Goal: Task Accomplishment & Management: Use online tool/utility

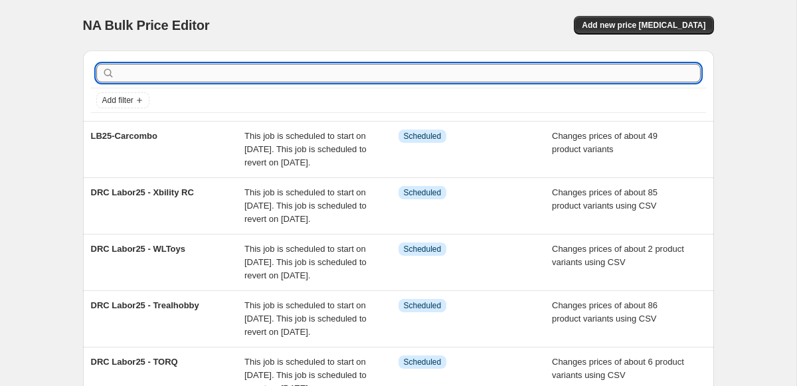
click at [209, 76] on input "text" at bounding box center [409, 73] width 583 height 19
type input "jet"
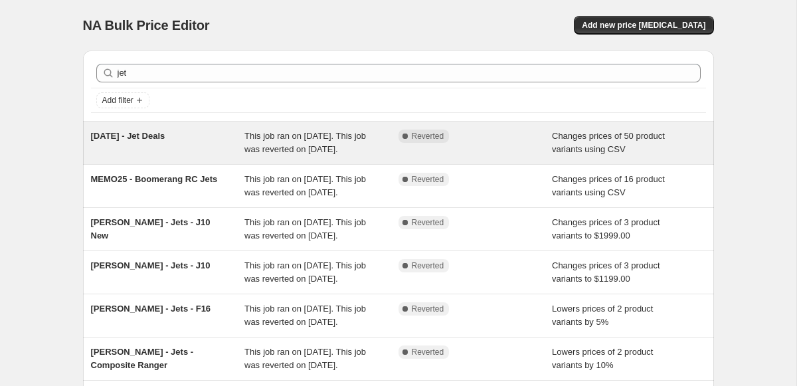
click at [211, 123] on div "4th July - Jet Deals This job ran on July 1, 2025. This job was reverted on Jul…" at bounding box center [398, 143] width 631 height 43
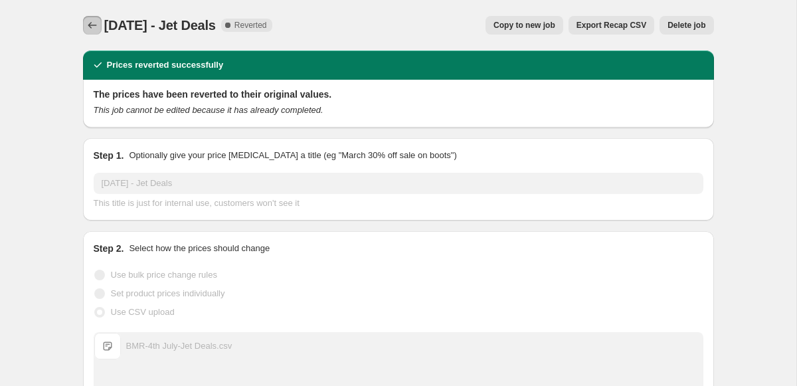
click at [88, 21] on icon "Price change jobs" at bounding box center [92, 25] width 13 height 13
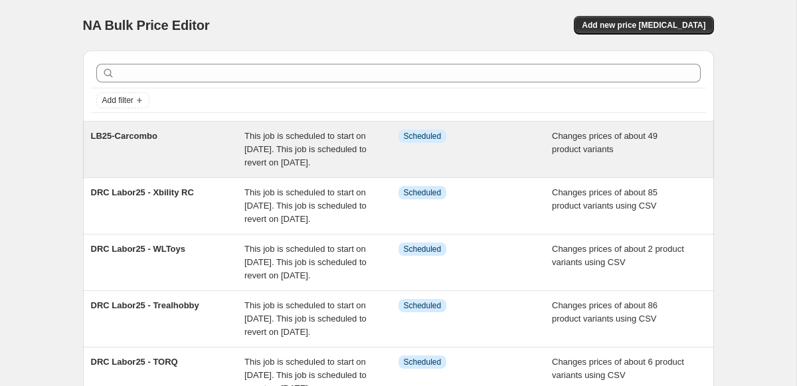
click at [233, 145] on div "LB25-Carcombo" at bounding box center [168, 150] width 154 height 40
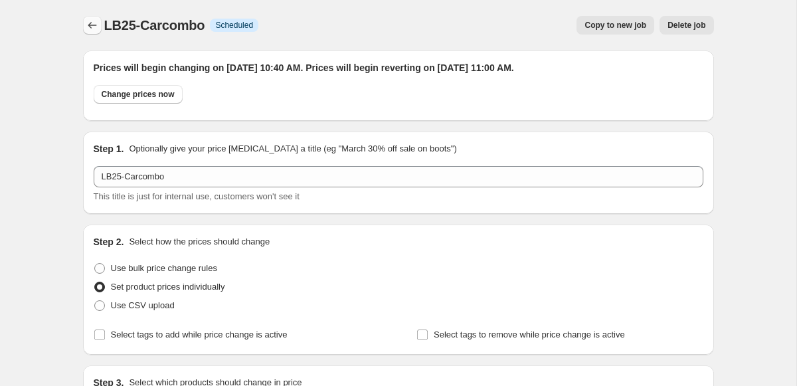
click at [94, 31] on icon "Price change jobs" at bounding box center [92, 25] width 13 height 13
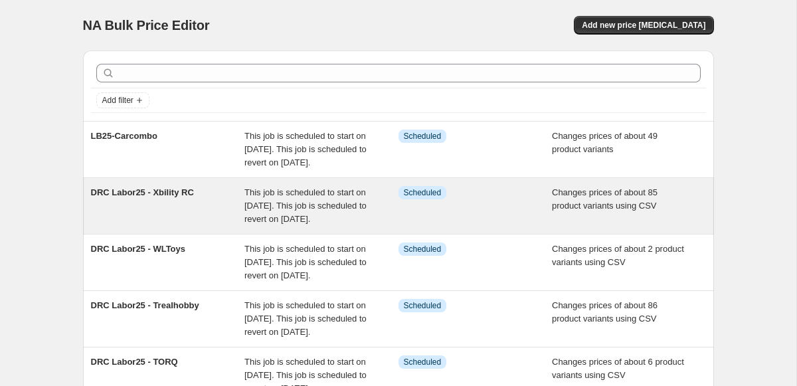
click at [250, 224] on span "This job is scheduled to start on [DATE]. This job is scheduled to revert on [D…" at bounding box center [306, 205] width 122 height 37
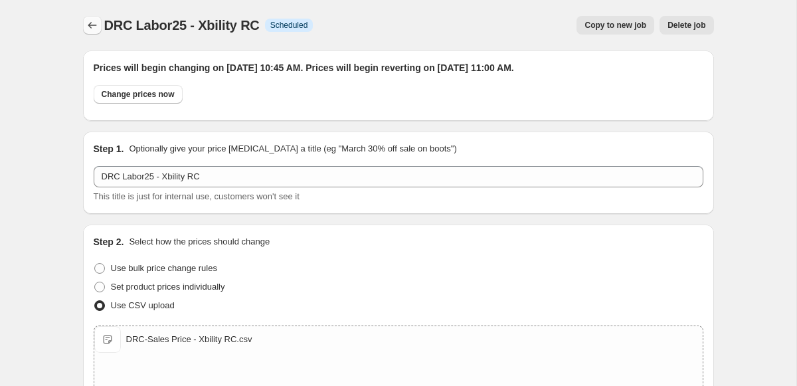
click at [95, 27] on icon "Price change jobs" at bounding box center [92, 25] width 13 height 13
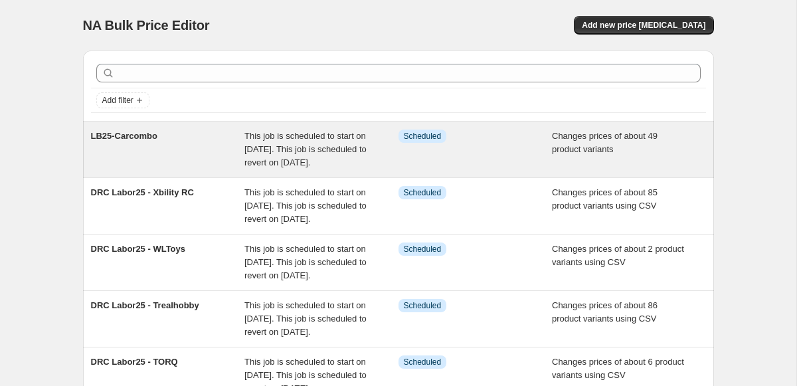
click at [272, 167] on span "This job is scheduled to start on [DATE]. This job is scheduled to revert on [D…" at bounding box center [306, 149] width 122 height 37
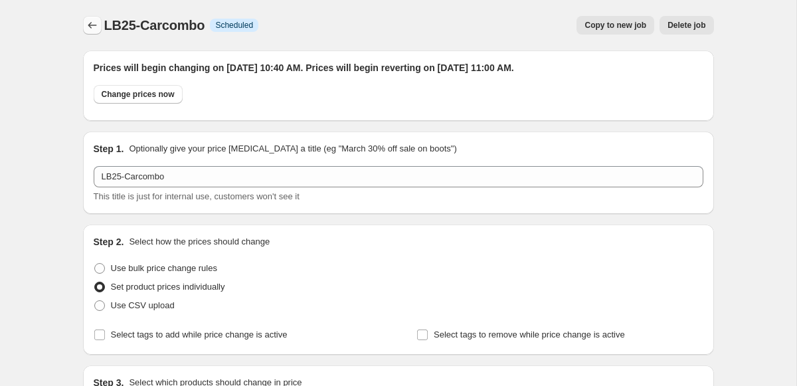
click at [95, 29] on icon "Price change jobs" at bounding box center [92, 25] width 13 height 13
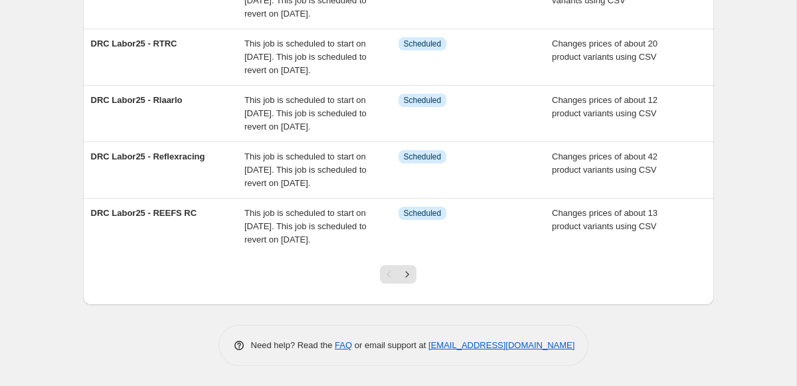
scroll to position [564, 0]
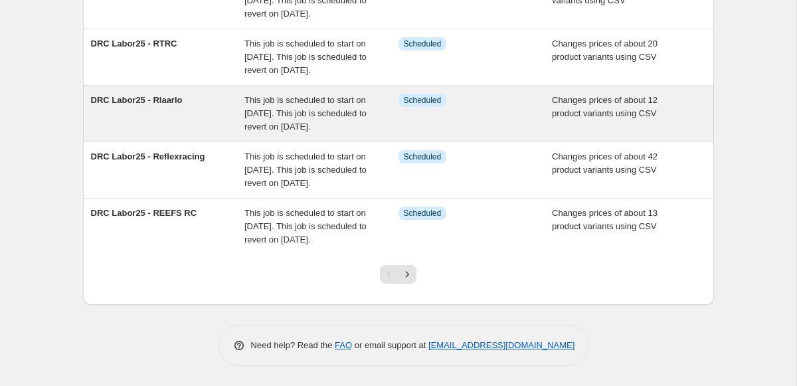
click at [296, 99] on span "This job is scheduled to start on [DATE]. This job is scheduled to revert on [D…" at bounding box center [306, 113] width 122 height 37
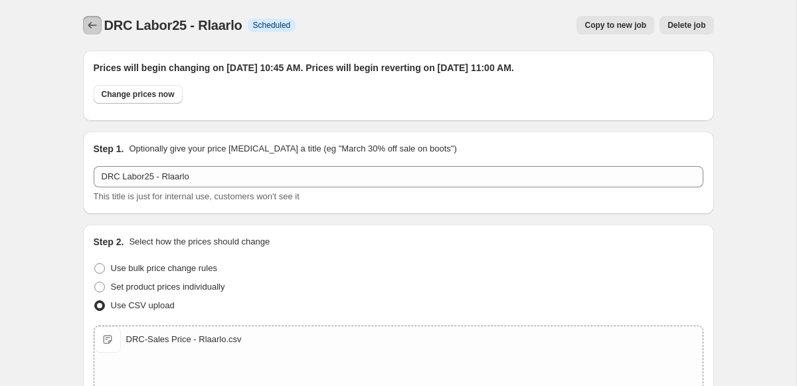
click at [84, 23] on button "Price change jobs" at bounding box center [92, 25] width 19 height 19
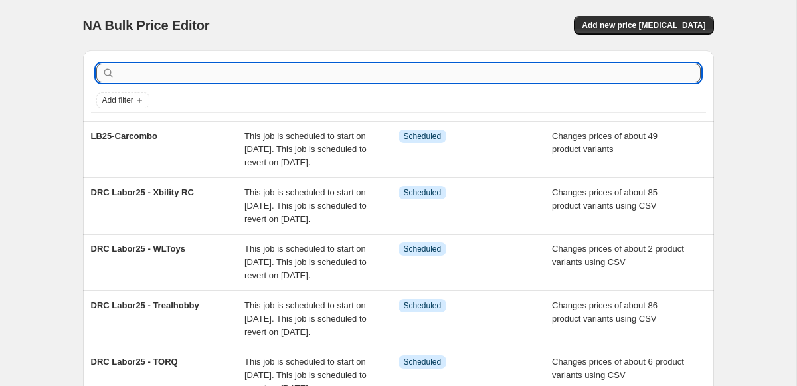
click at [561, 76] on input "text" at bounding box center [409, 73] width 583 height 19
type input "july"
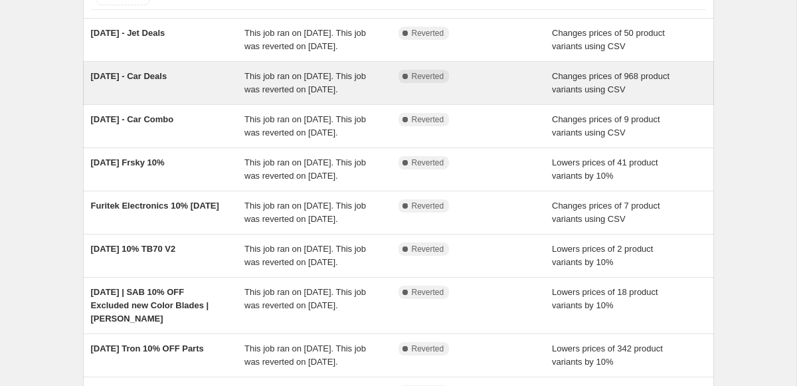
scroll to position [144, 0]
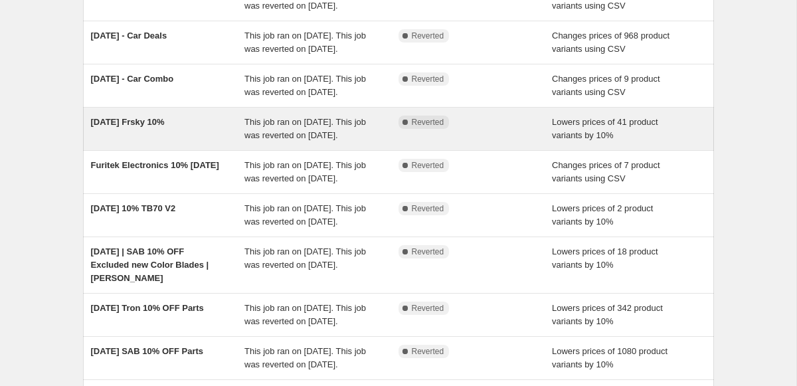
click at [355, 142] on div "This job ran on October 31, 2024. This job was reverted on November 2, 2024." at bounding box center [322, 129] width 154 height 27
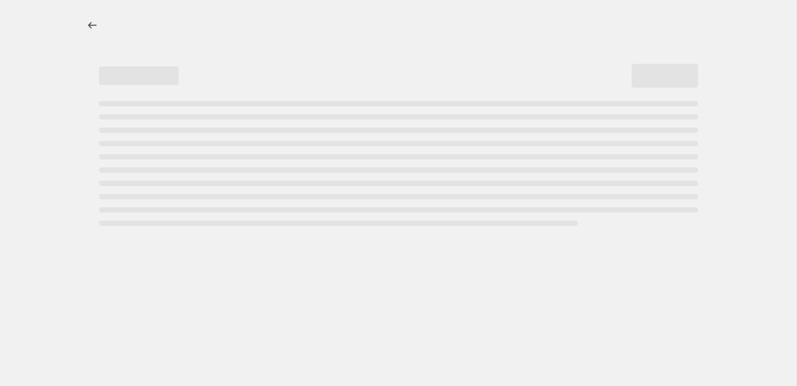
select select "percentage"
select select "vendor"
select select "inventory_quantity"
select select ">"
select select "product_status"
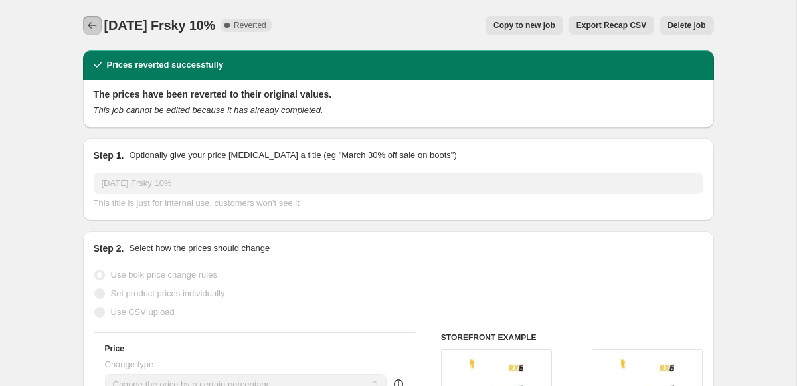
click at [96, 23] on icon "Price change jobs" at bounding box center [92, 25] width 13 height 13
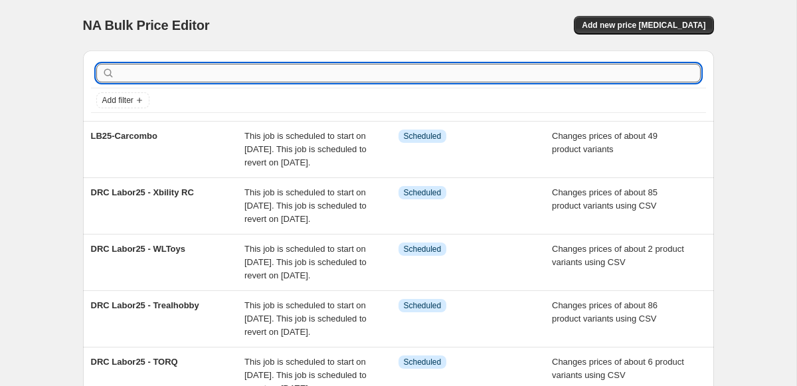
click at [187, 74] on input "text" at bounding box center [409, 73] width 583 height 19
type input "july"
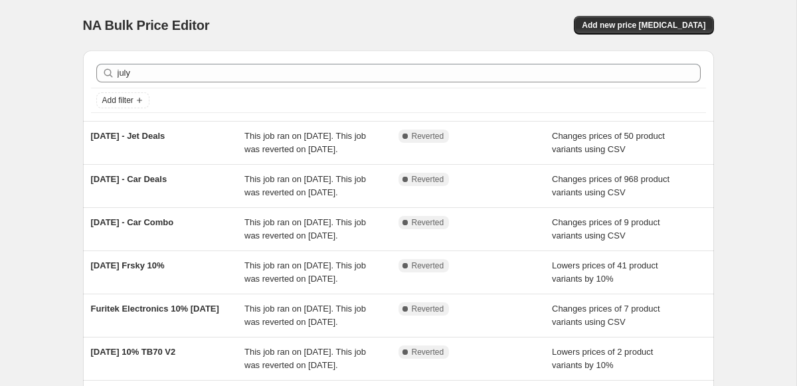
scroll to position [391, 0]
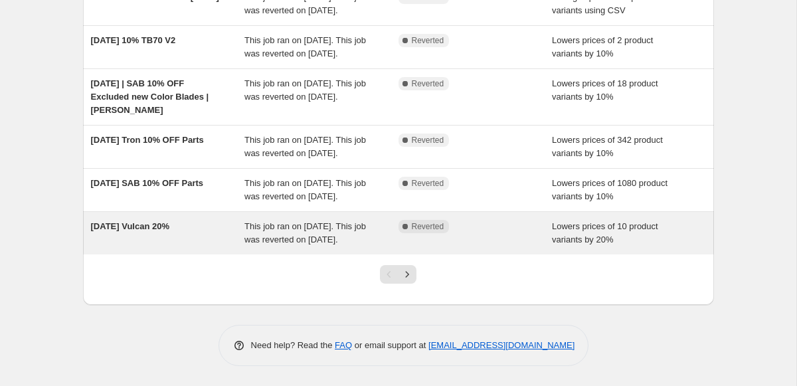
click at [257, 223] on span "This job ran on July 3, 2024. This job was reverted on July 8, 2024." at bounding box center [306, 232] width 122 height 23
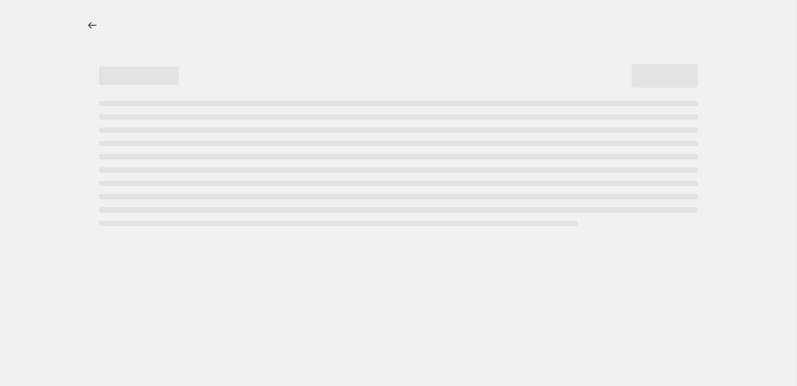
select select "percentage"
select select "vendor"
select select "inventory_quantity"
select select ">"
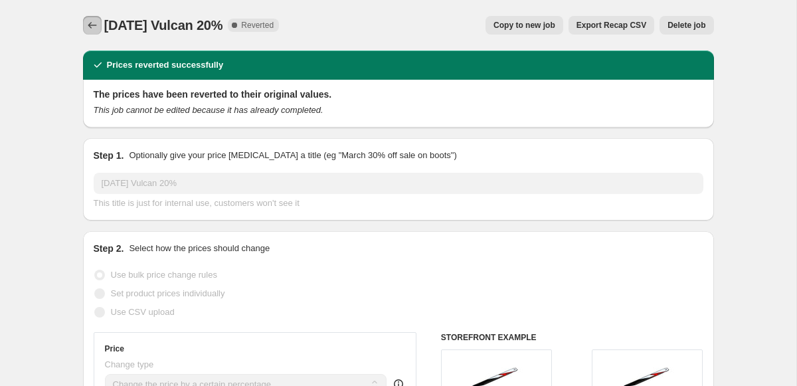
click at [93, 24] on icon "Price change jobs" at bounding box center [92, 25] width 13 height 13
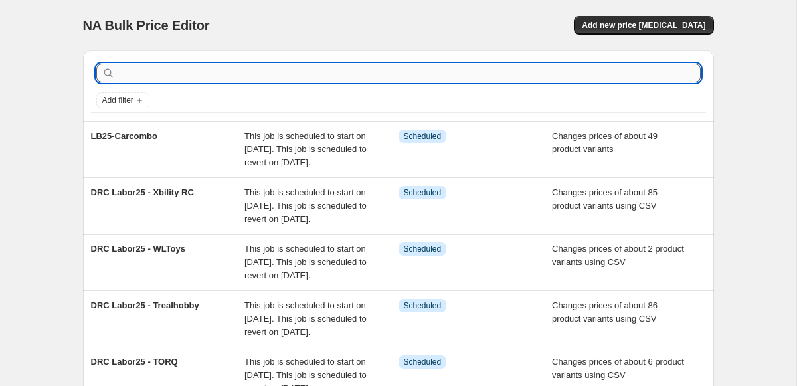
click at [357, 74] on input "text" at bounding box center [409, 73] width 583 height 19
type input "car"
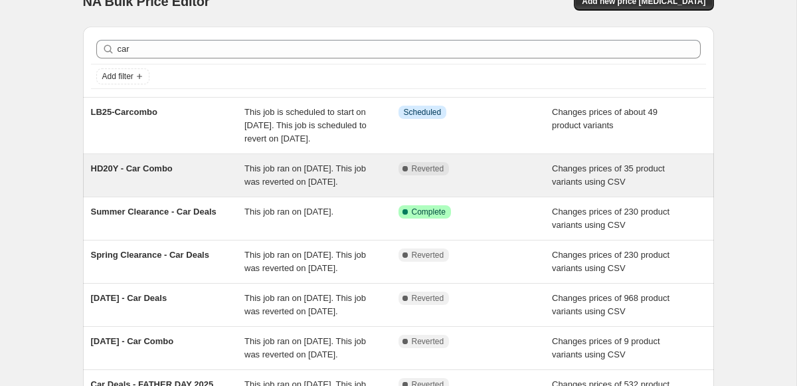
scroll to position [26, 0]
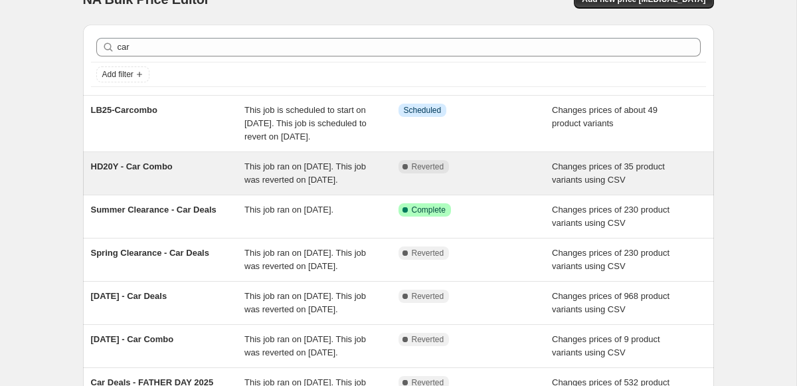
click at [319, 187] on div "This job ran on August 8, 2025. This job was reverted on August 11, 2025." at bounding box center [322, 173] width 154 height 27
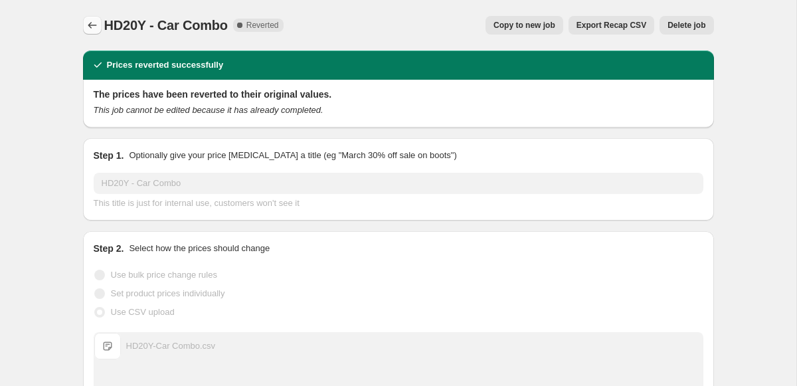
click at [89, 21] on icon "Price change jobs" at bounding box center [92, 25] width 13 height 13
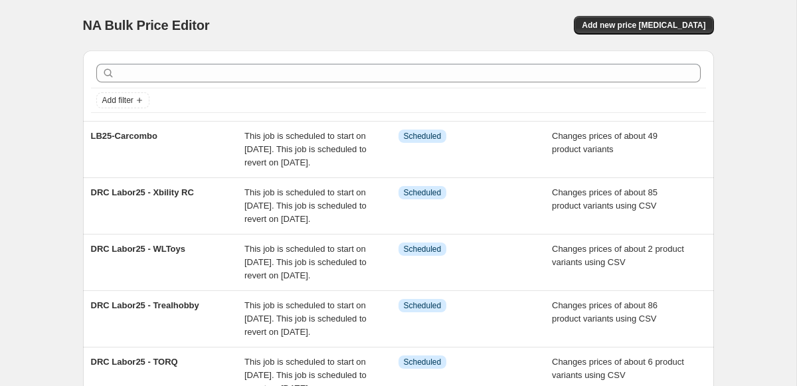
click at [225, 59] on div at bounding box center [398, 72] width 615 height 29
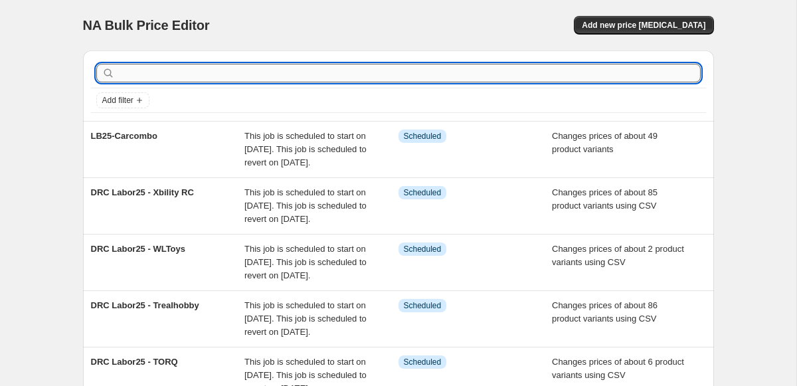
click at [226, 64] on input "text" at bounding box center [409, 73] width 583 height 19
type input "july"
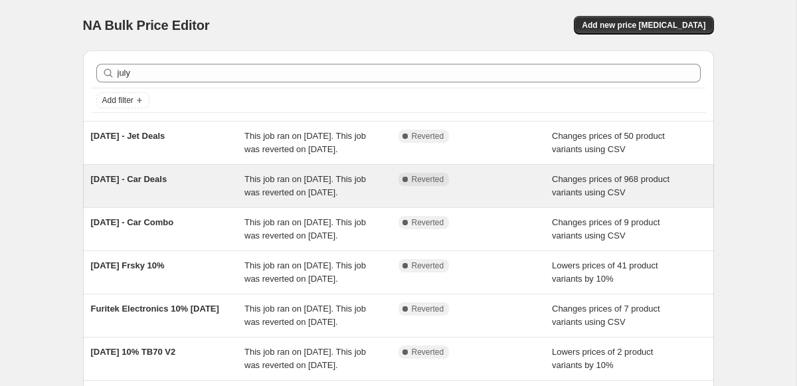
click at [326, 193] on span "This job ran on July 1, 2025. This job was reverted on July 7, 2025." at bounding box center [306, 185] width 122 height 23
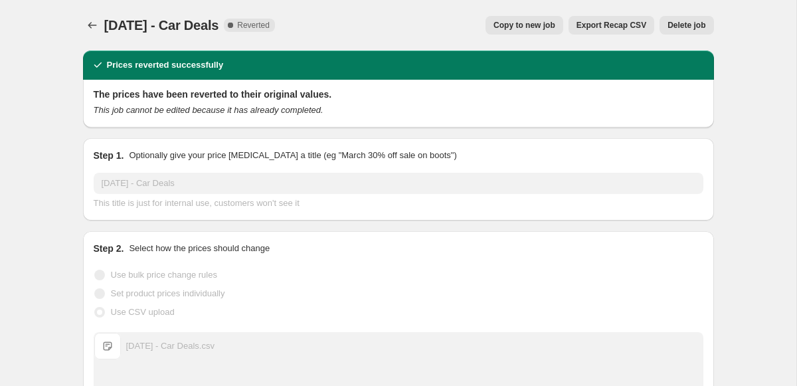
click at [86, 35] on div "4th July - Car Deals. This page is ready 4th July - Car Deals Complete Reverted…" at bounding box center [398, 25] width 631 height 50
click at [90, 27] on icon "Price change jobs" at bounding box center [92, 25] width 9 height 7
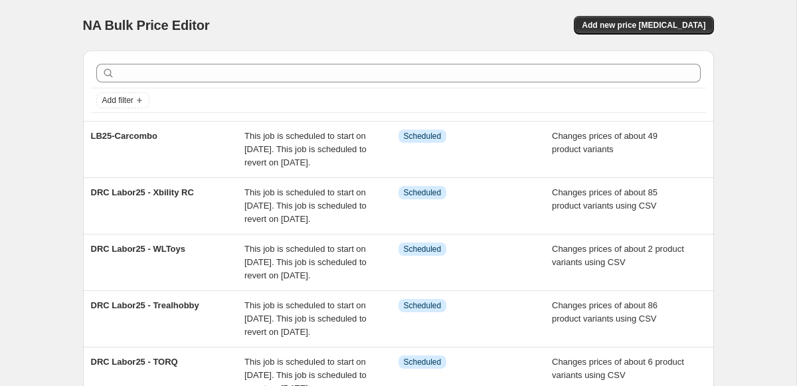
click at [90, 27] on span "NA Bulk Price Editor" at bounding box center [146, 25] width 127 height 15
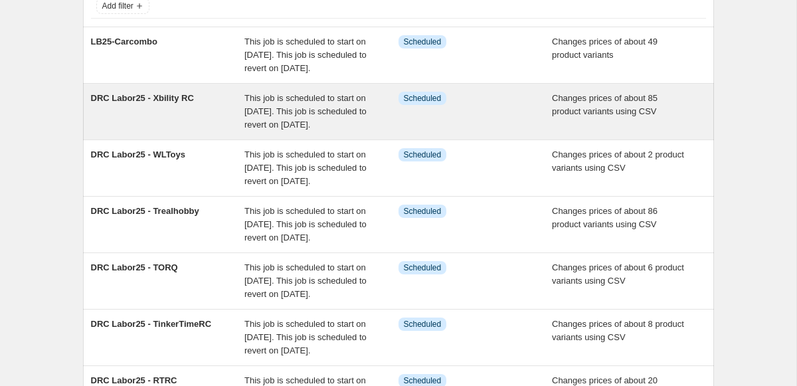
scroll to position [105, 0]
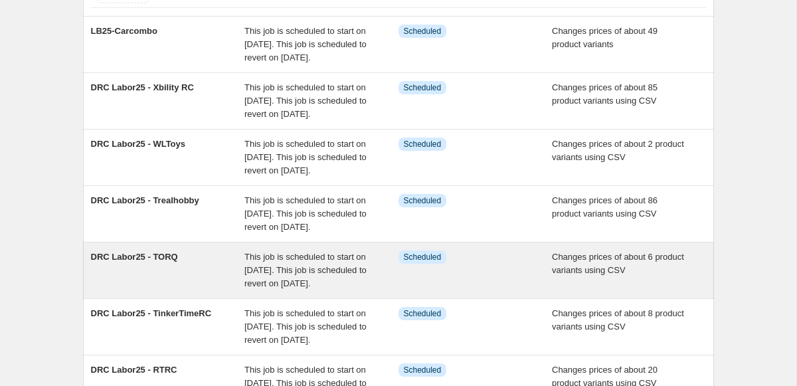
click at [264, 288] on span "This job is scheduled to start on [DATE]. This job is scheduled to revert on [D…" at bounding box center [306, 270] width 122 height 37
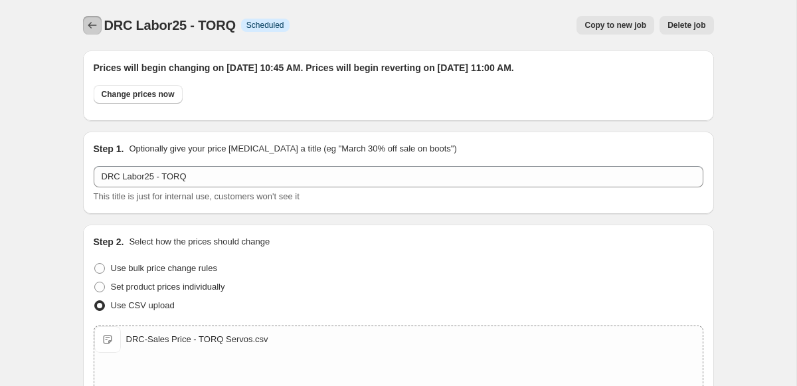
click at [93, 21] on icon "Price change jobs" at bounding box center [92, 25] width 13 height 13
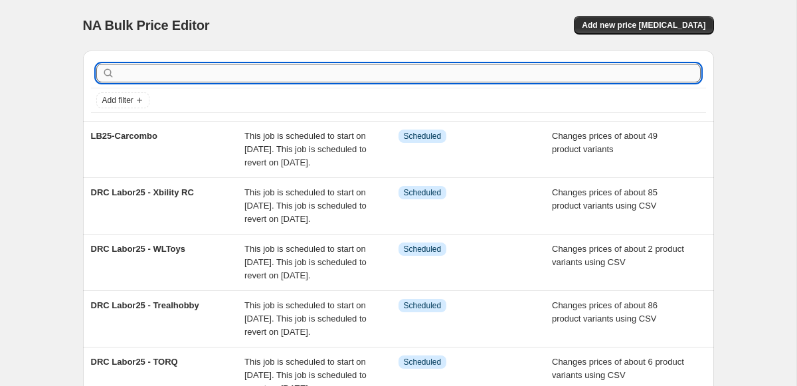
click at [555, 73] on input "text" at bounding box center [409, 73] width 583 height 19
type input "july"
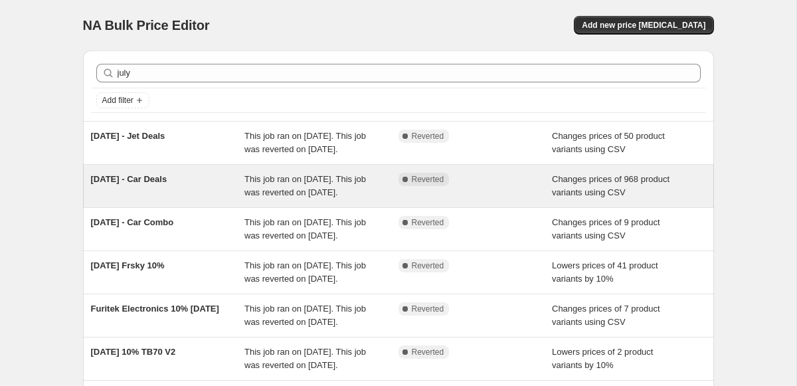
click at [193, 188] on div "4th July - Car Deals" at bounding box center [168, 186] width 154 height 27
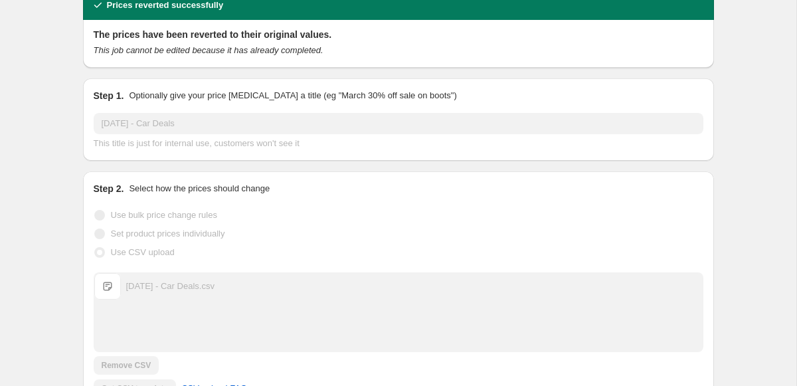
scroll to position [26, 0]
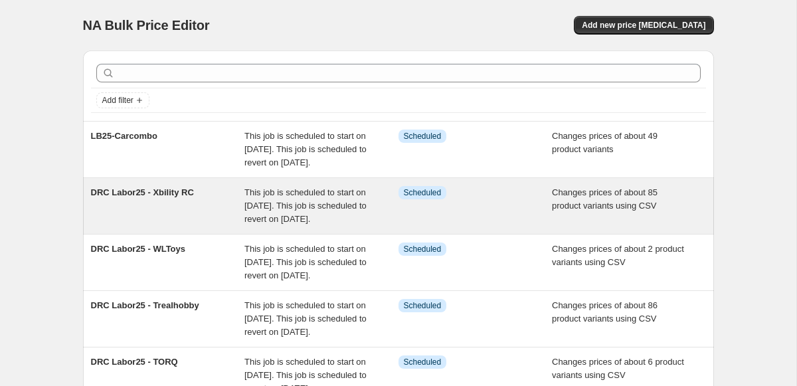
click at [242, 214] on div "DRC Labor25 - Xbility RC" at bounding box center [168, 206] width 154 height 40
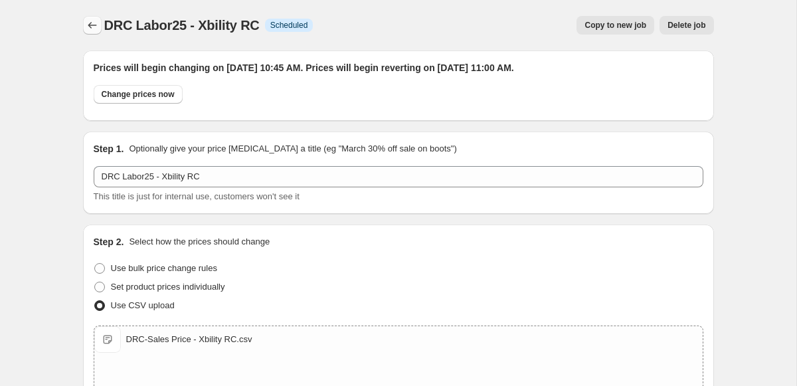
click at [83, 22] on button "Price change jobs" at bounding box center [92, 25] width 19 height 19
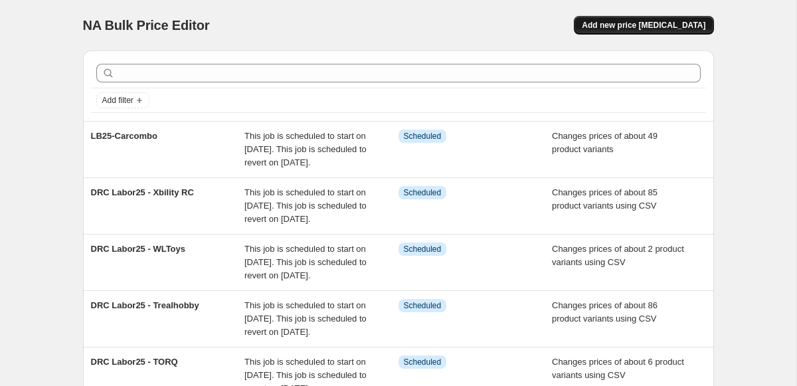
click at [635, 25] on span "Add new price [MEDICAL_DATA]" at bounding box center [644, 25] width 124 height 11
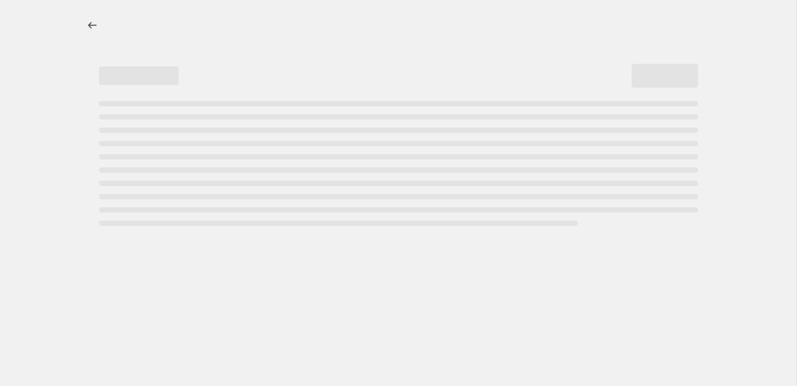
select select "percentage"
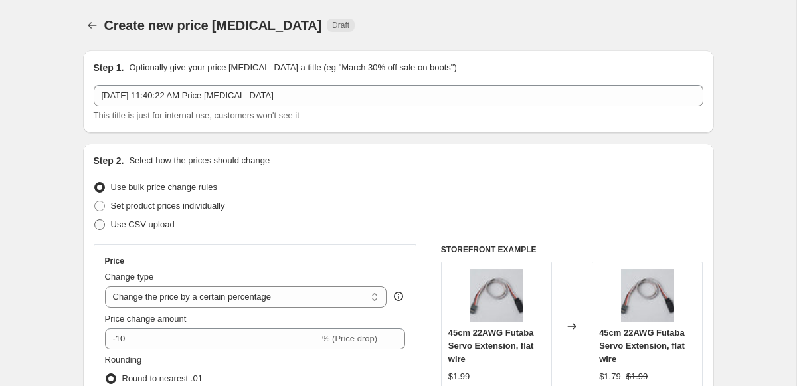
click at [173, 225] on span "Use CSV upload" at bounding box center [143, 224] width 64 height 10
click at [95, 220] on input "Use CSV upload" at bounding box center [94, 219] width 1 height 1
radio input "true"
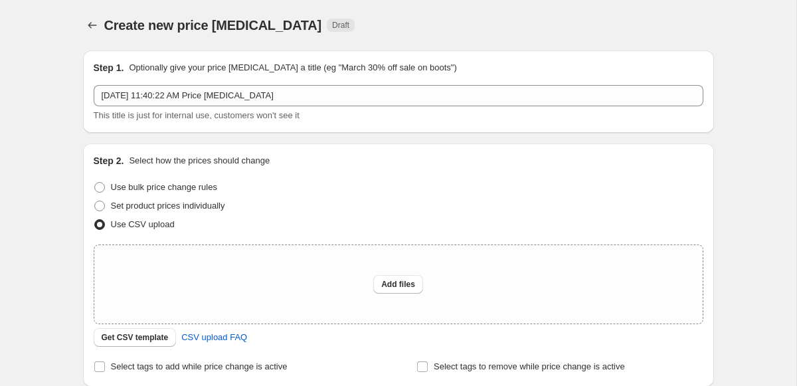
scroll to position [69, 0]
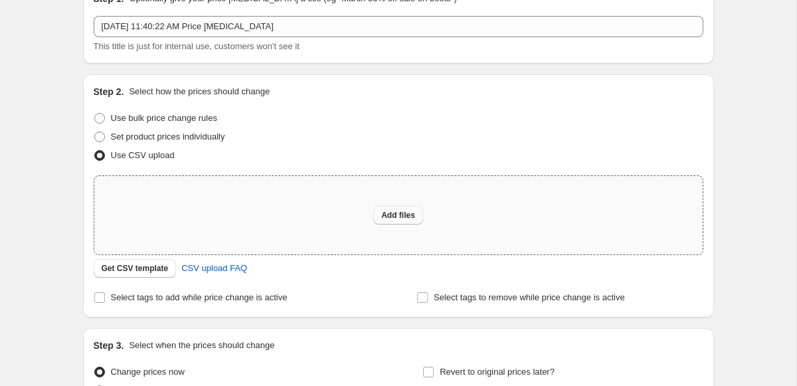
click at [396, 218] on span "Add files" at bounding box center [398, 215] width 34 height 11
type input "C:\fakepath\Labor Day Boomerang Sales 2025.csv"
click at [407, 217] on span "Add files" at bounding box center [398, 215] width 34 height 11
type input "C:\fakepath\Labor Day Boomerang Sales 2025.csv"
click at [387, 213] on span "Add files" at bounding box center [398, 215] width 34 height 11
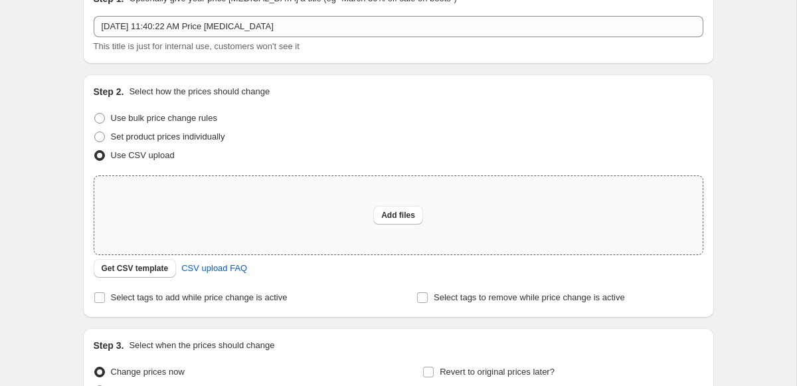
type input "C:\fakepath\[DATE] Boomerang Sales 2025 copy.csv"
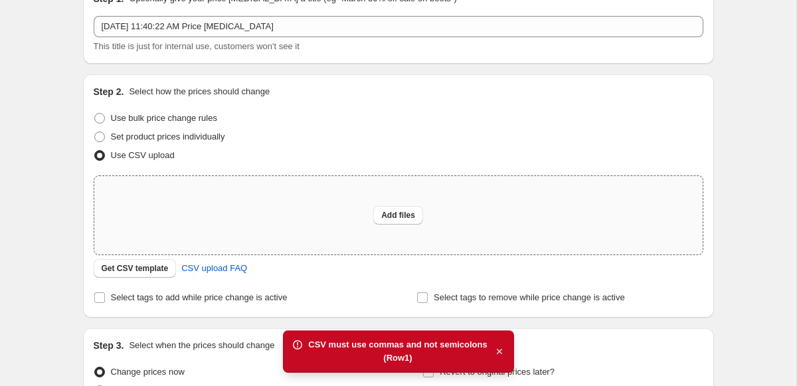
click at [503, 355] on icon "button" at bounding box center [499, 351] width 13 height 13
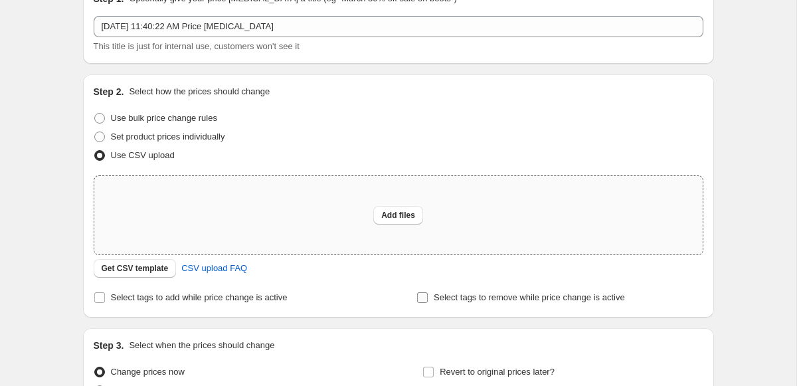
click at [511, 303] on span "Select tags to remove while price change is active" at bounding box center [529, 297] width 191 height 13
click at [428, 303] on input "Select tags to remove while price change is active" at bounding box center [422, 297] width 11 height 11
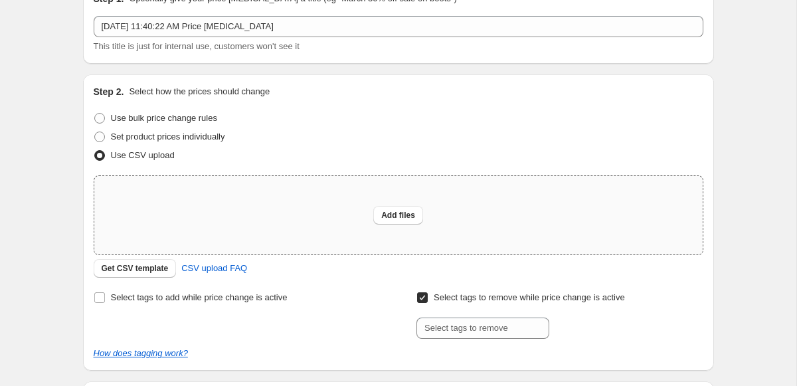
click at [511, 303] on span "Select tags to remove while price change is active" at bounding box center [529, 297] width 191 height 13
click at [428, 303] on input "Select tags to remove while price change is active" at bounding box center [422, 297] width 11 height 11
checkbox input "false"
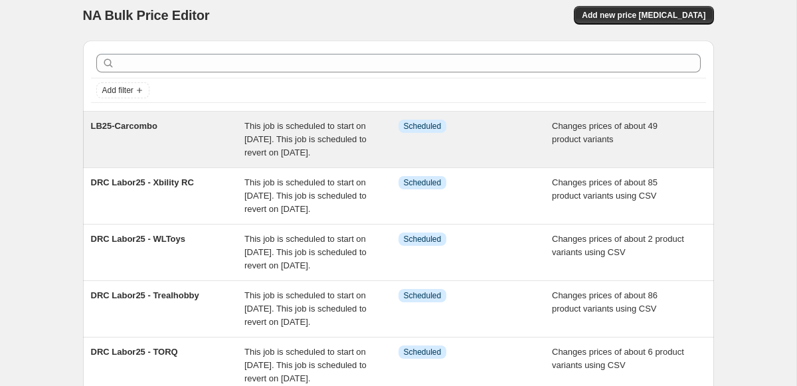
scroll to position [9, 0]
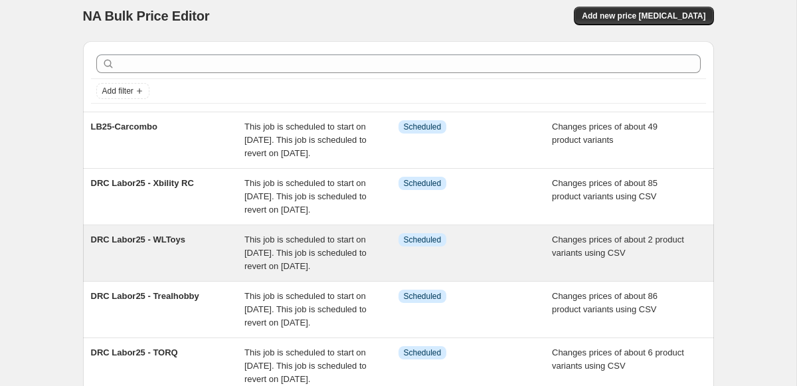
click at [337, 273] on div "This job is scheduled to start on [DATE]. This job is scheduled to revert on [D…" at bounding box center [322, 253] width 154 height 40
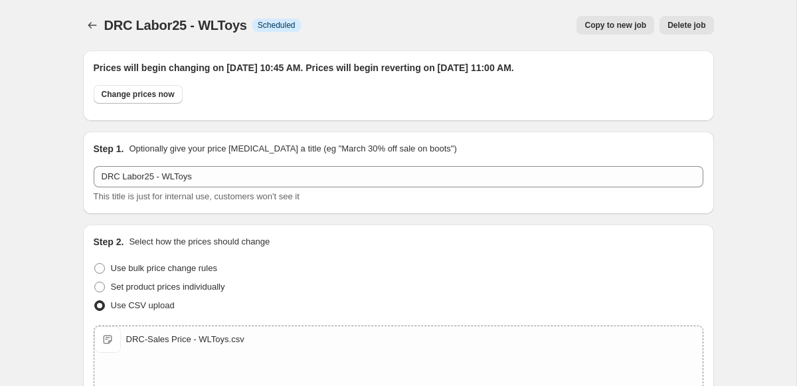
click at [337, 288] on div "Set product prices individually" at bounding box center [399, 287] width 610 height 19
click at [91, 27] on icon "Price change jobs" at bounding box center [92, 25] width 13 height 13
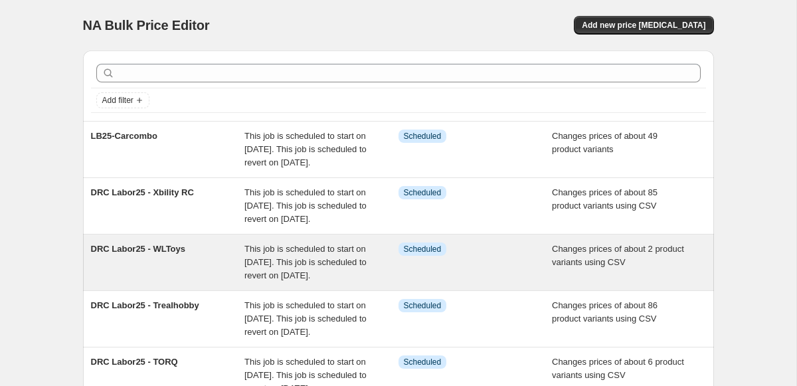
click at [195, 282] on div "DRC Labor25 - WLToys" at bounding box center [168, 263] width 154 height 40
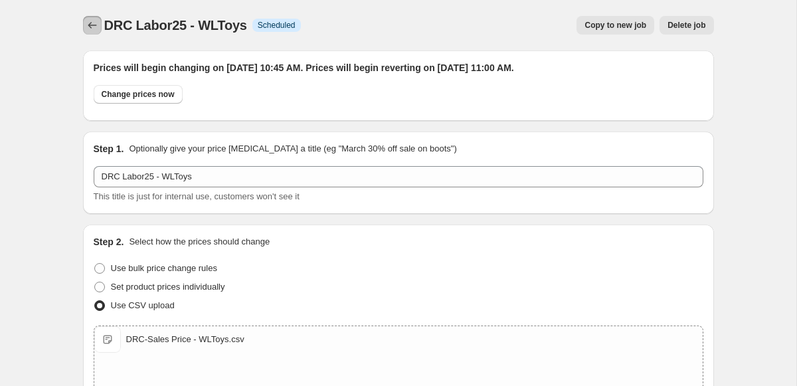
click at [90, 23] on icon "Price change jobs" at bounding box center [92, 25] width 9 height 7
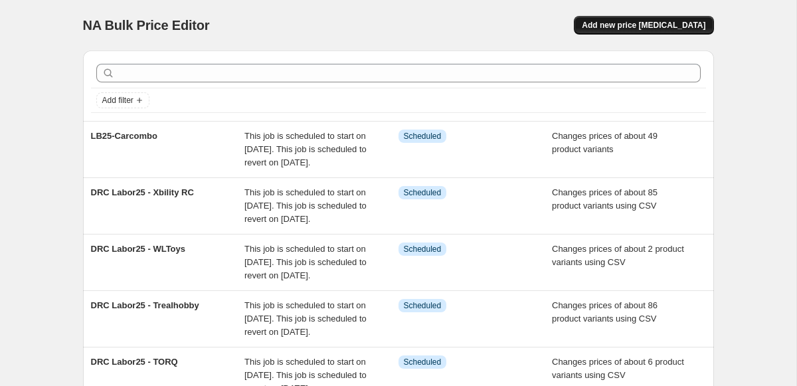
click at [621, 25] on span "Add new price [MEDICAL_DATA]" at bounding box center [644, 25] width 124 height 11
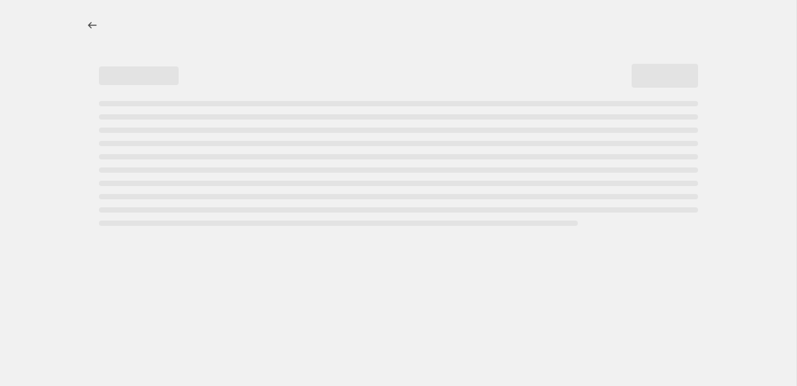
select select "percentage"
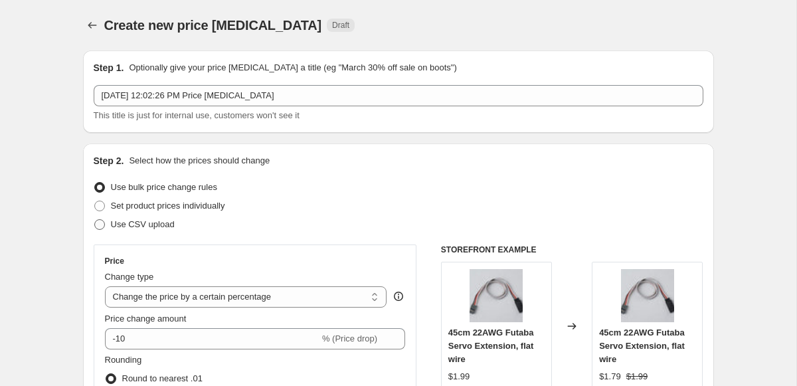
click at [165, 225] on span "Use CSV upload" at bounding box center [143, 224] width 64 height 10
click at [95, 220] on input "Use CSV upload" at bounding box center [94, 219] width 1 height 1
radio input "true"
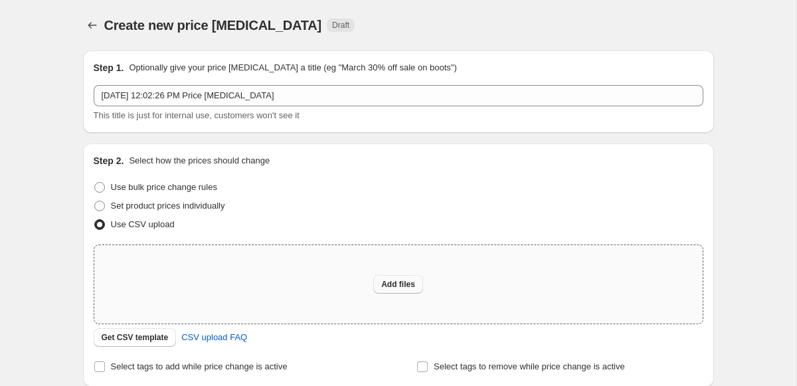
click at [392, 293] on button "Add files" at bounding box center [398, 284] width 50 height 19
type input "C:\fakepath\[DATE] Boomerang Sales 2025 copy.csv"
click at [404, 282] on span "Add files" at bounding box center [398, 284] width 34 height 11
type input "C:\fakepath\[DATE] Boomerang Sales 2025 copy.csv"
click at [89, 16] on button "Price change jobs" at bounding box center [92, 25] width 19 height 19
